Goal: Book appointment/travel/reservation

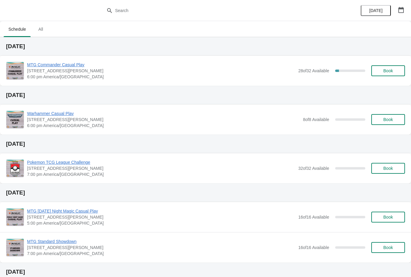
click at [395, 70] on span "Book" at bounding box center [388, 70] width 23 height 5
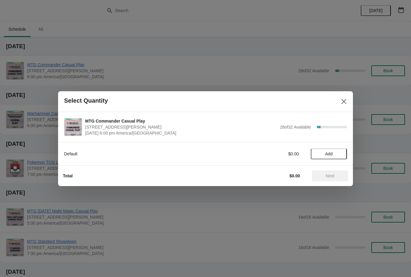
click at [336, 152] on span "Add" at bounding box center [329, 154] width 25 height 5
click at [339, 175] on span "Next" at bounding box center [330, 175] width 27 height 5
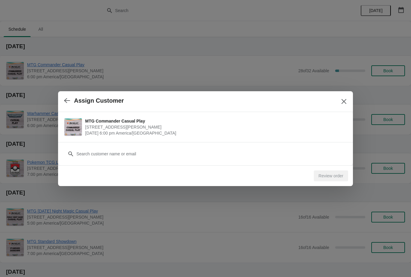
click at [311, 147] on div "Customer" at bounding box center [205, 150] width 283 height 17
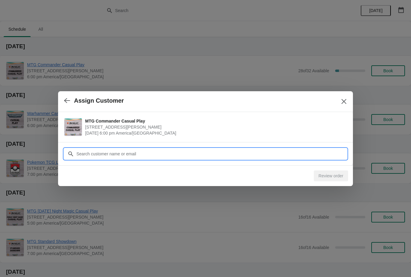
click at [300, 149] on input "Customer" at bounding box center [211, 153] width 271 height 11
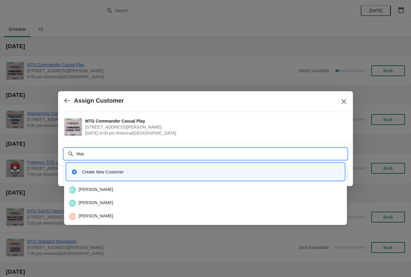
type input "Mach"
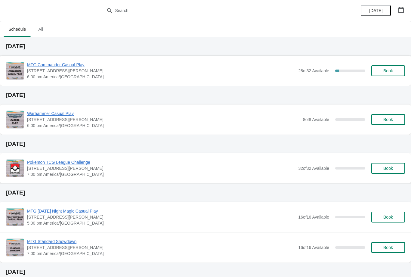
click at [384, 73] on span "Book" at bounding box center [389, 70] width 10 height 5
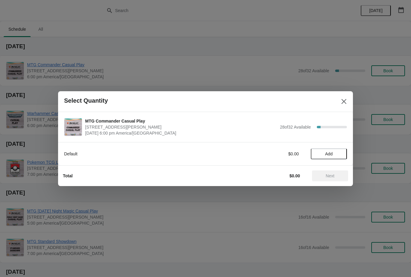
click at [335, 155] on span "Add" at bounding box center [329, 154] width 25 height 5
click at [332, 179] on button "Next" at bounding box center [330, 175] width 36 height 11
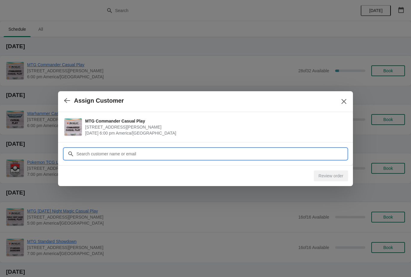
click at [243, 154] on input "Customer" at bounding box center [211, 153] width 271 height 11
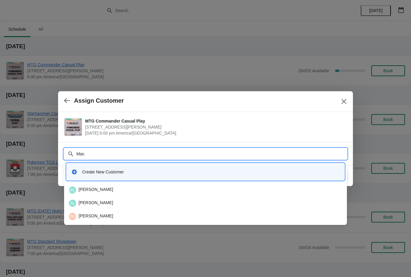
type input "[PERSON_NAME]"
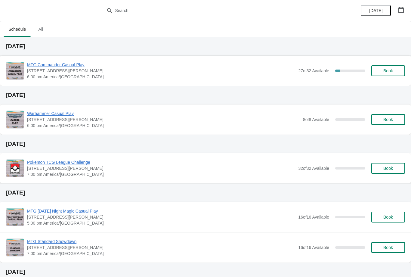
click at [398, 64] on div "MTG Commander Casual Play 2040 Louetta Rd Ste I Spring, TX 77388 6:00 pm Americ…" at bounding box center [216, 71] width 378 height 18
click at [403, 72] on button "Book" at bounding box center [389, 70] width 34 height 11
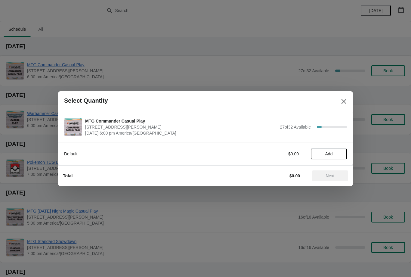
click at [333, 155] on span "Add" at bounding box center [329, 154] width 25 height 5
click at [331, 176] on span "Next" at bounding box center [330, 175] width 9 height 5
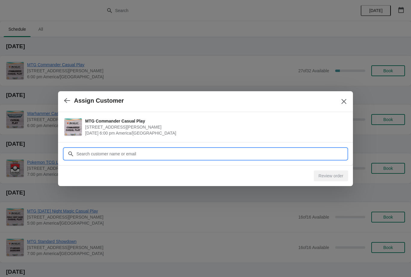
click at [324, 156] on input "Customer" at bounding box center [211, 153] width 271 height 11
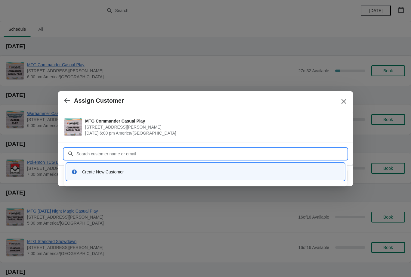
click at [232, 152] on input "Customer" at bounding box center [211, 153] width 271 height 11
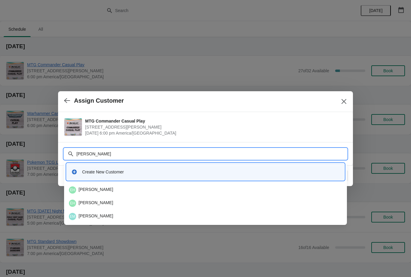
type input "Ethanc"
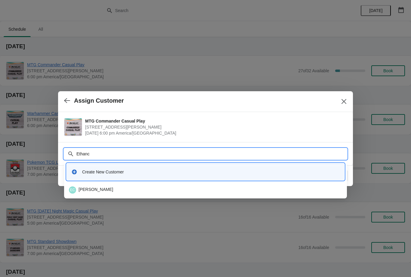
click at [190, 180] on div "Create New Customer" at bounding box center [206, 171] width 278 height 17
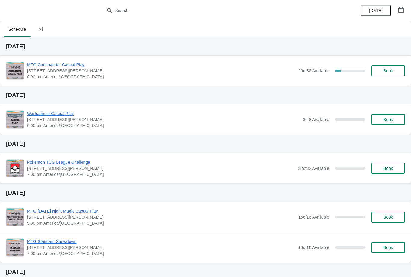
click at [394, 68] on button "Book" at bounding box center [389, 70] width 34 height 11
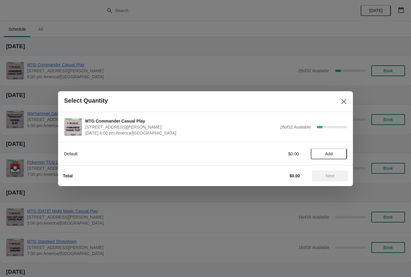
click at [331, 181] on div "Next" at bounding box center [330, 175] width 36 height 11
click at [330, 156] on span "Add" at bounding box center [330, 154] width 8 height 5
click at [327, 178] on span "Next" at bounding box center [330, 175] width 9 height 5
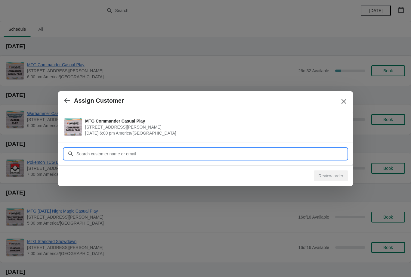
click at [326, 151] on input "Customer" at bounding box center [211, 153] width 271 height 11
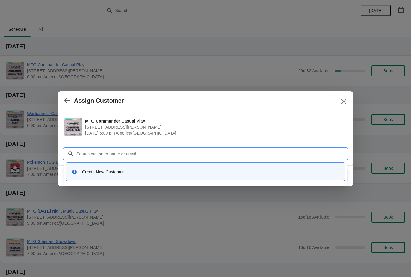
click at [332, 99] on span "Assign Customer" at bounding box center [198, 100] width 269 height 7
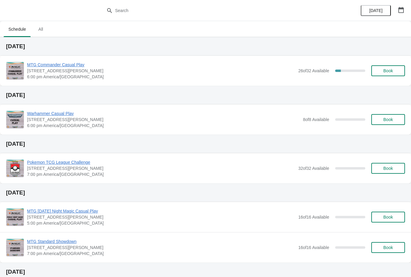
click at [389, 72] on span "Book" at bounding box center [389, 70] width 10 height 5
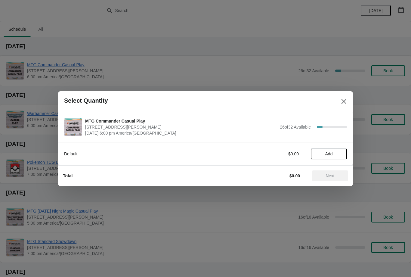
click at [330, 152] on span "Add" at bounding box center [330, 154] width 8 height 5
click at [327, 172] on button "Next" at bounding box center [330, 175] width 36 height 11
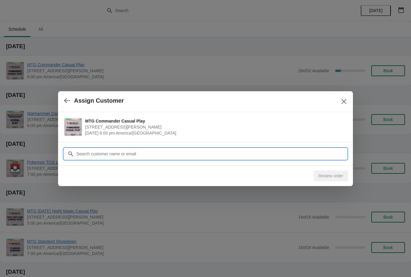
click at [293, 151] on input "Customer" at bounding box center [211, 153] width 271 height 11
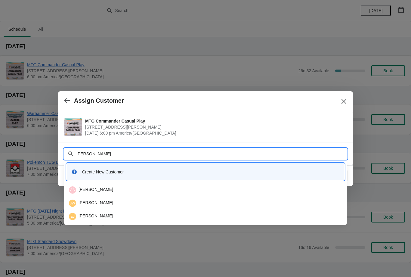
type input "J"
type input "C"
type input "J"
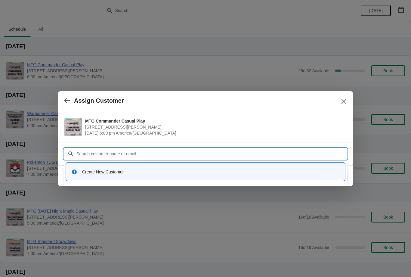
type input "k"
type input "J"
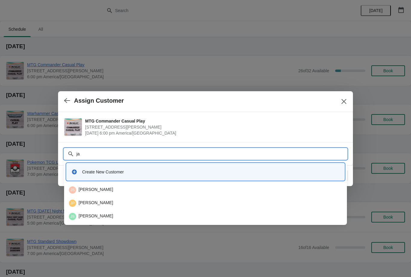
type input "j"
type input "C"
type input "J"
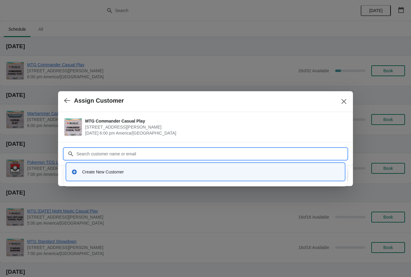
click at [89, 175] on div "Create New Customer" at bounding box center [205, 172] width 273 height 12
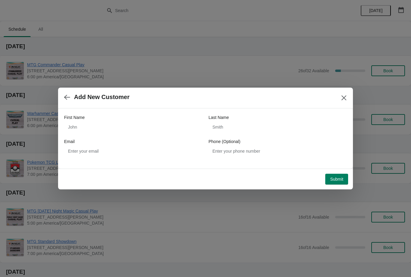
click at [66, 95] on icon "button" at bounding box center [67, 97] width 6 height 6
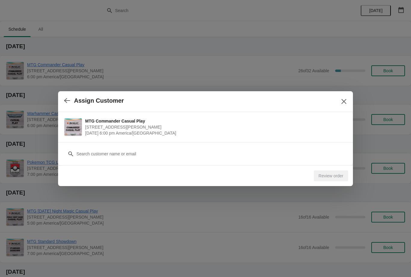
click at [62, 98] on button "button" at bounding box center [67, 101] width 11 height 12
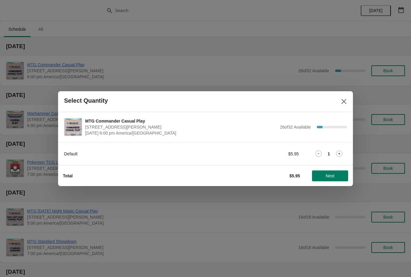
click at [342, 102] on icon "Close" at bounding box center [344, 101] width 6 height 6
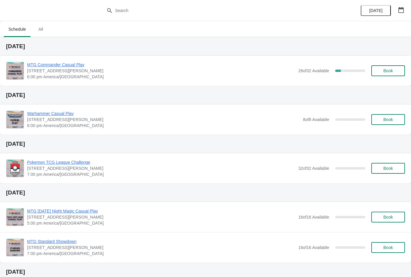
click at [389, 68] on button "Book" at bounding box center [389, 70] width 34 height 11
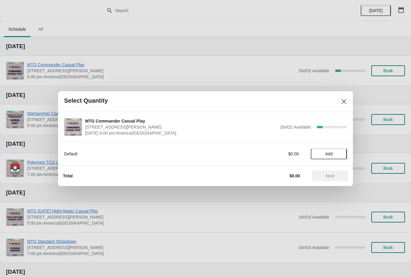
click at [330, 155] on span "Add" at bounding box center [330, 154] width 8 height 5
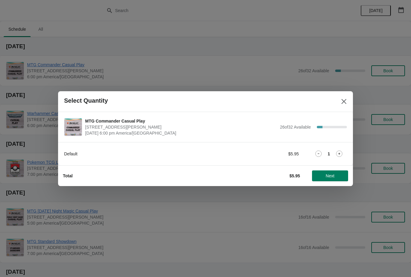
click at [332, 175] on span "Next" at bounding box center [330, 175] width 9 height 5
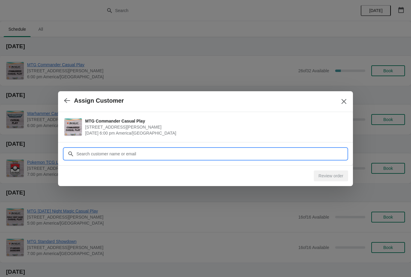
click at [159, 152] on input "Customer" at bounding box center [211, 153] width 271 height 11
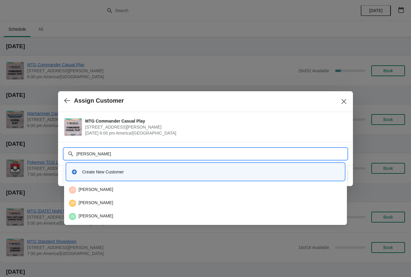
type input "J"
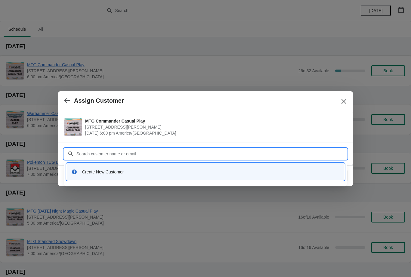
click at [96, 172] on div "Create New Customer" at bounding box center [211, 172] width 258 height 6
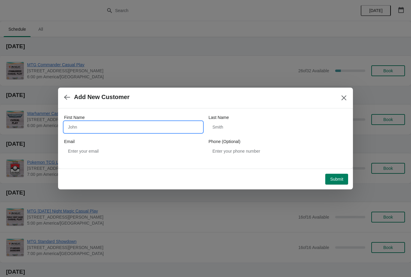
click at [102, 126] on input "First Name" at bounding box center [133, 127] width 139 height 11
type input "Jake"
click at [250, 128] on input "Last Name" at bounding box center [278, 127] width 139 height 11
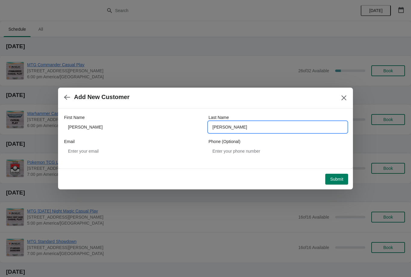
type input "Compton"
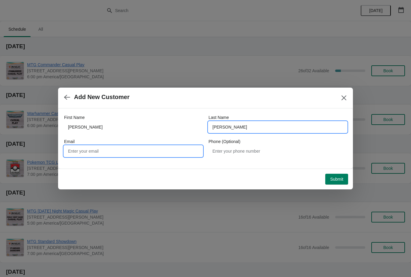
click at [107, 148] on input "Email" at bounding box center [133, 151] width 139 height 11
type input "Jake.compton28@gmail"
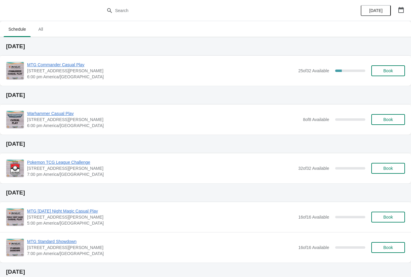
click at [387, 69] on span "Book" at bounding box center [389, 70] width 10 height 5
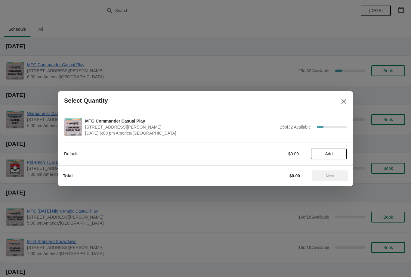
click at [335, 153] on span "Add" at bounding box center [329, 154] width 25 height 5
click at [330, 169] on div "Total $5.95 Next" at bounding box center [203, 174] width 290 height 16
click at [336, 179] on button "Next" at bounding box center [330, 175] width 36 height 11
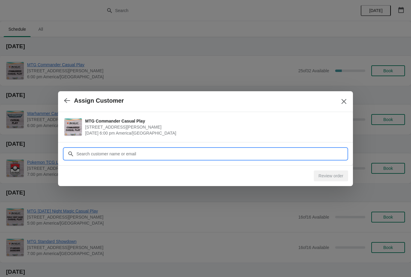
click at [193, 158] on input "Customer" at bounding box center [211, 153] width 271 height 11
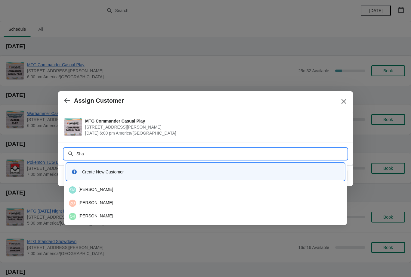
type input "Shaw"
click at [110, 212] on div "CS Carson Shaw" at bounding box center [206, 217] width 278 height 12
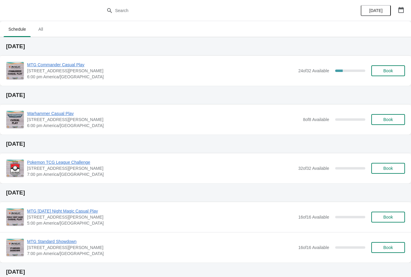
click at [387, 66] on button "Book" at bounding box center [389, 70] width 34 height 11
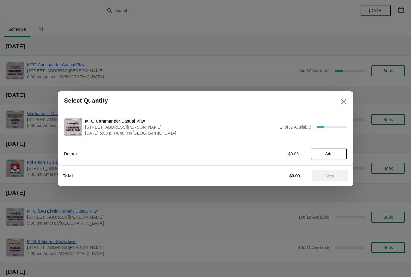
click at [339, 152] on span "Add" at bounding box center [329, 154] width 25 height 5
click at [336, 174] on span "Next" at bounding box center [330, 175] width 27 height 5
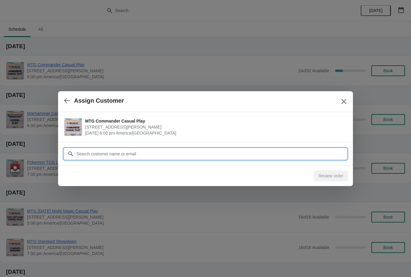
click at [180, 155] on input "Customer" at bounding box center [211, 153] width 271 height 11
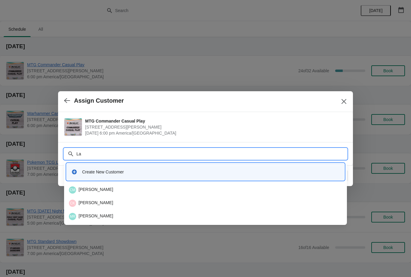
type input "L"
type input "Lukel"
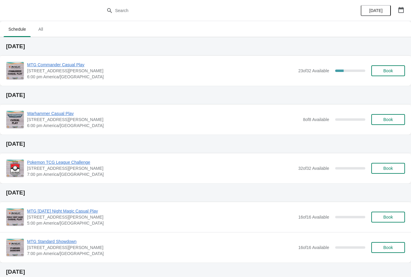
click at [390, 68] on button "Book" at bounding box center [389, 70] width 34 height 11
click at [382, 73] on button "Book" at bounding box center [389, 70] width 34 height 11
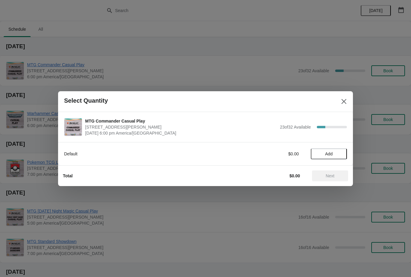
click at [326, 159] on button "Add" at bounding box center [329, 153] width 36 height 11
click at [338, 171] on button "Next" at bounding box center [330, 175] width 36 height 11
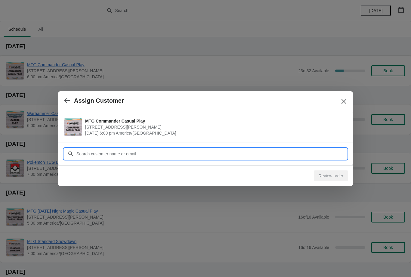
click at [140, 156] on input "Customer" at bounding box center [211, 153] width 271 height 11
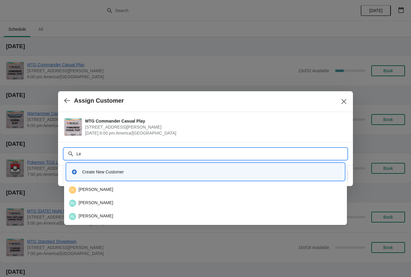
type input "[PERSON_NAME]"
